Goal: Task Accomplishment & Management: Complete application form

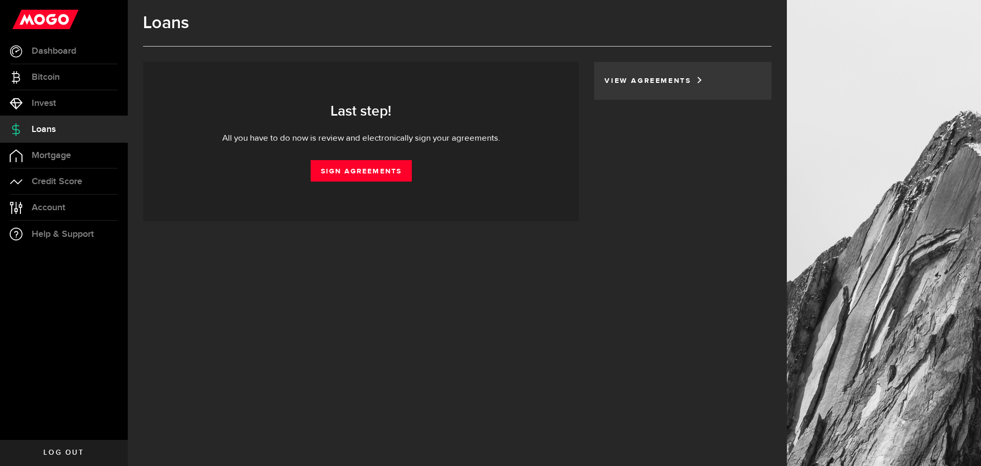
click at [650, 83] on link "View Agreements" at bounding box center [650, 80] width 91 height 7
click at [32, 136] on link "Loans" at bounding box center [64, 130] width 128 height 26
click at [32, 135] on link "Loans" at bounding box center [64, 130] width 128 height 26
click at [35, 95] on link "Invest" at bounding box center [64, 103] width 128 height 26
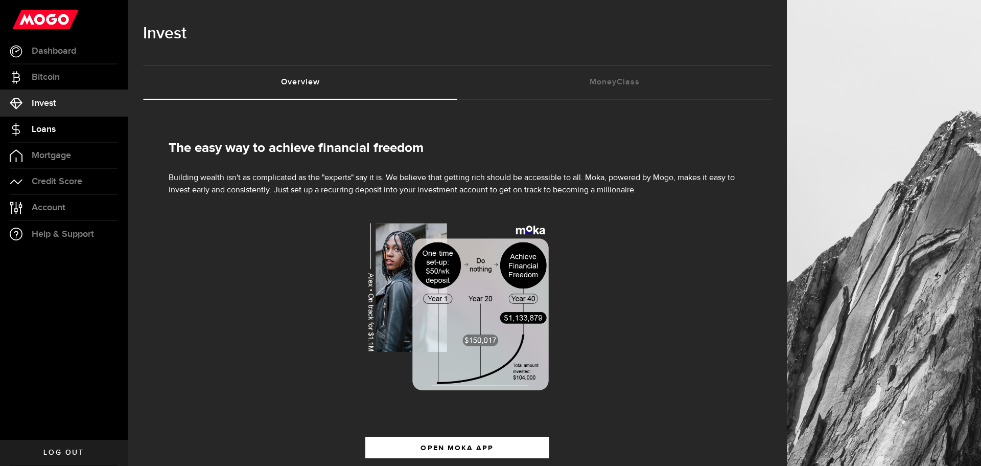
click at [59, 127] on link "Loans" at bounding box center [64, 130] width 128 height 26
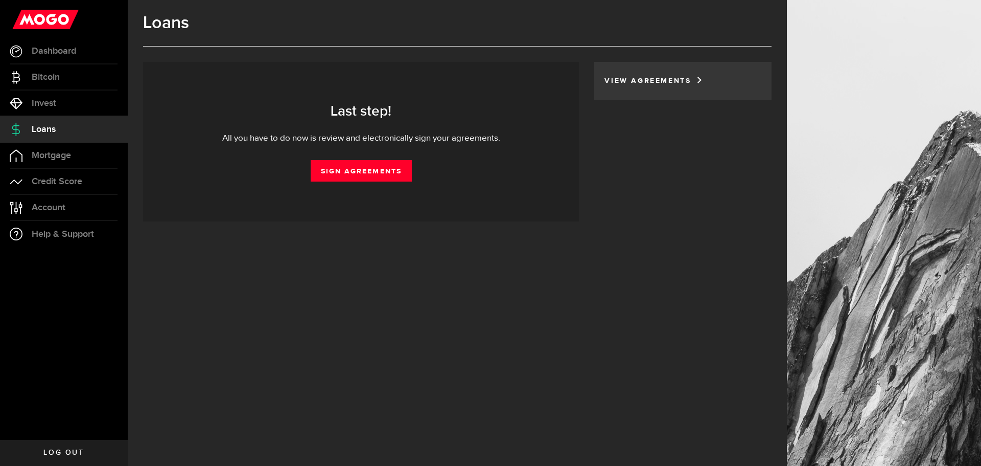
click at [610, 77] on div "View Agreements" at bounding box center [683, 81] width 177 height 38
click at [630, 81] on link "View Agreements" at bounding box center [650, 80] width 91 height 7
click at [356, 184] on div "Last step! All you have to do now is review and electronically sign your agreem…" at bounding box center [361, 141] width 436 height 159
click at [368, 171] on link "Sign Agreements" at bounding box center [361, 170] width 101 height 21
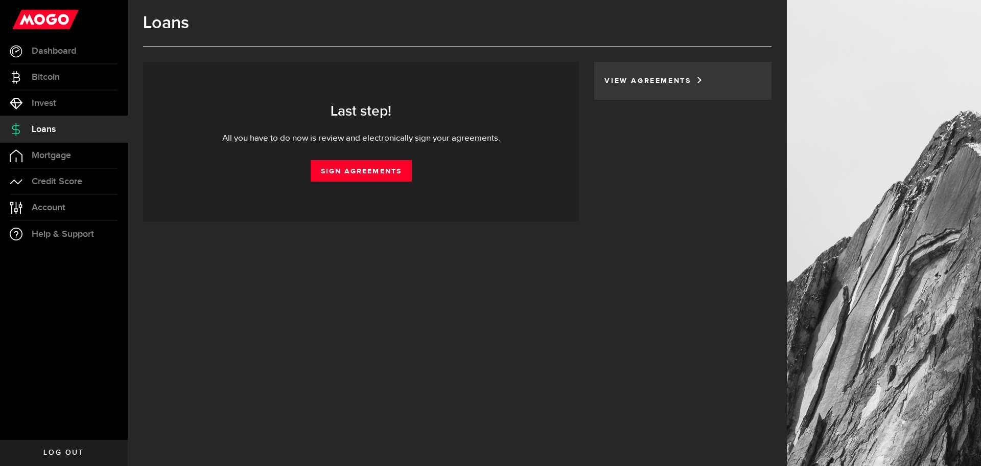
click at [630, 79] on link "View Agreements" at bounding box center [650, 80] width 91 height 7
